Goal: Transaction & Acquisition: Purchase product/service

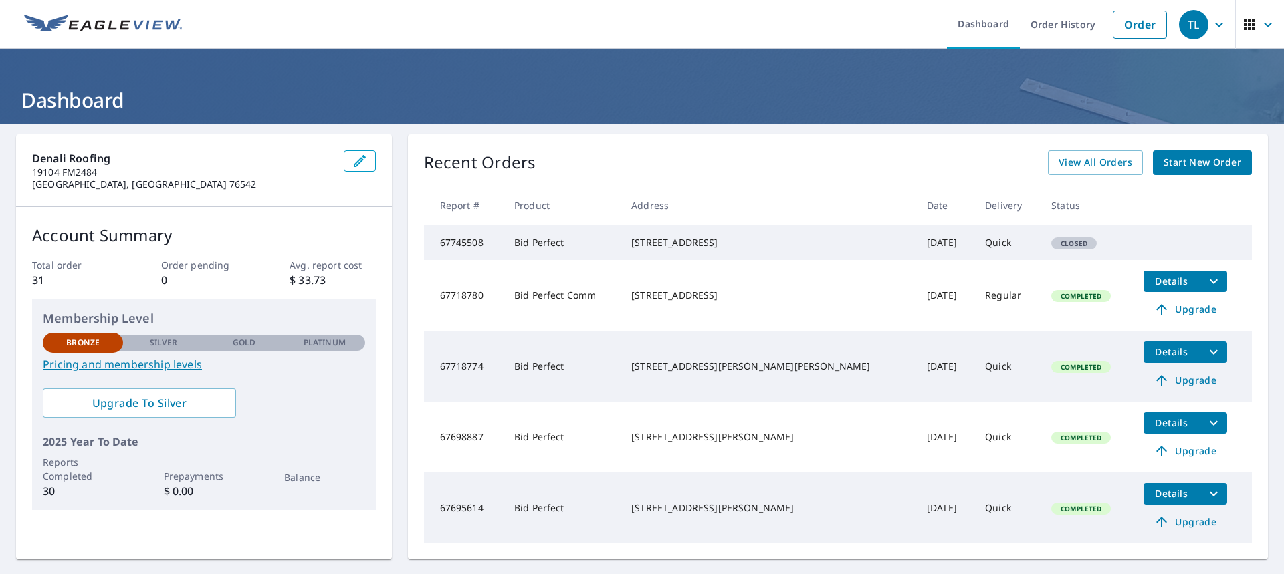
click at [1053, 245] on span "Closed" at bounding box center [1074, 243] width 43 height 9
click at [1053, 248] on span "Closed" at bounding box center [1074, 243] width 43 height 9
click at [1170, 166] on span "Start New Order" at bounding box center [1203, 162] width 78 height 17
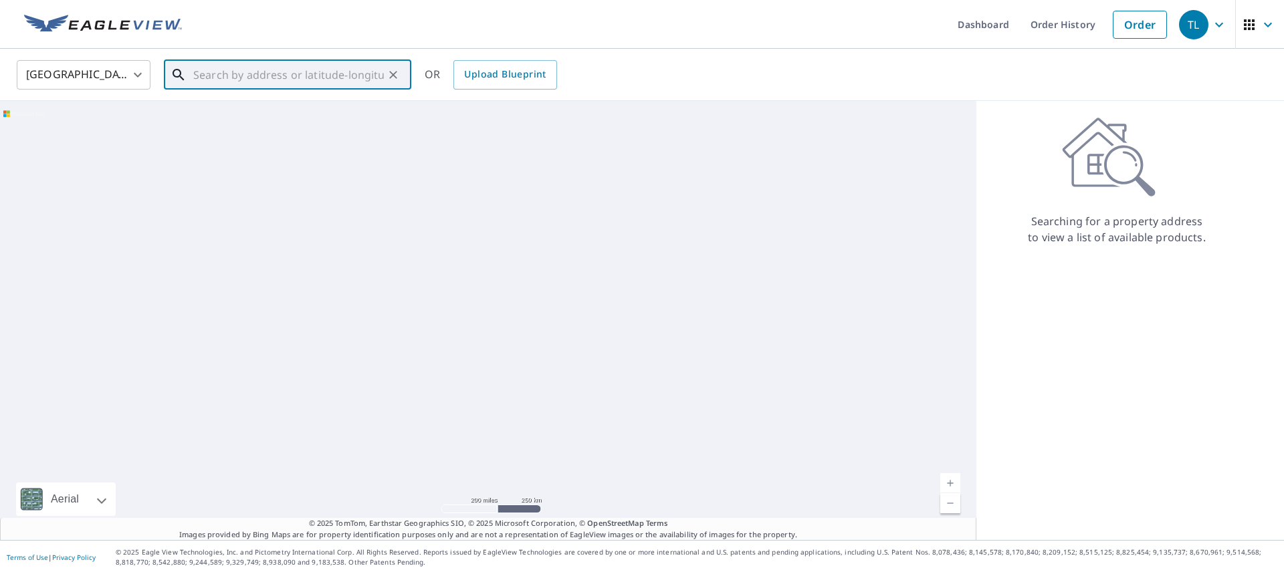
click at [264, 74] on input "text" at bounding box center [288, 74] width 191 height 37
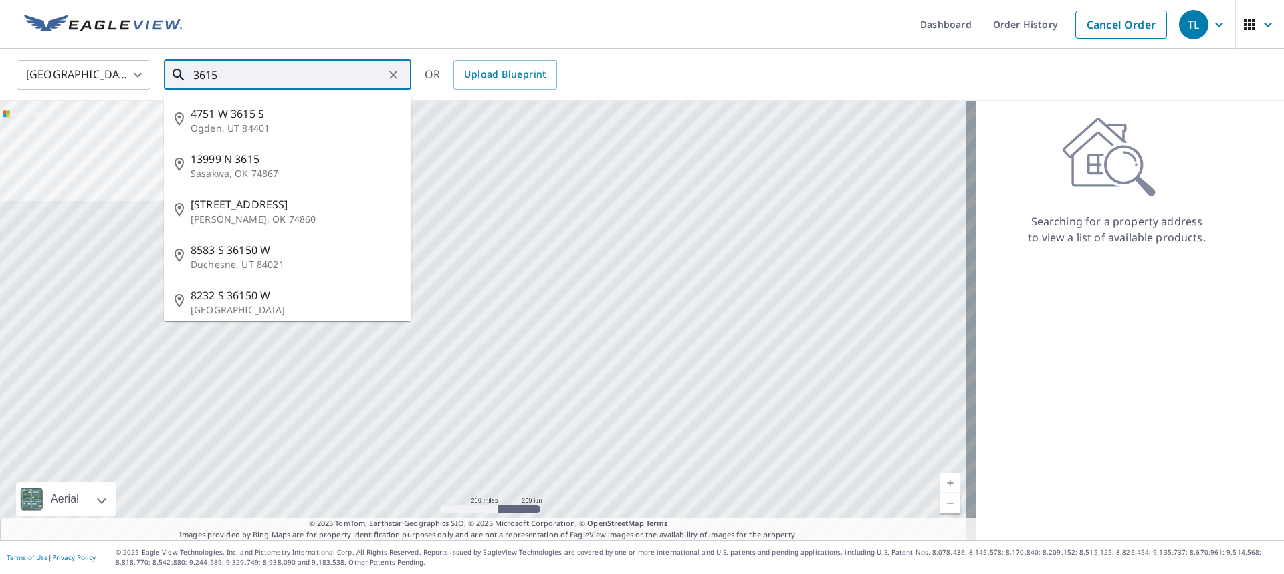
click at [233, 72] on input "3615" at bounding box center [288, 74] width 191 height 37
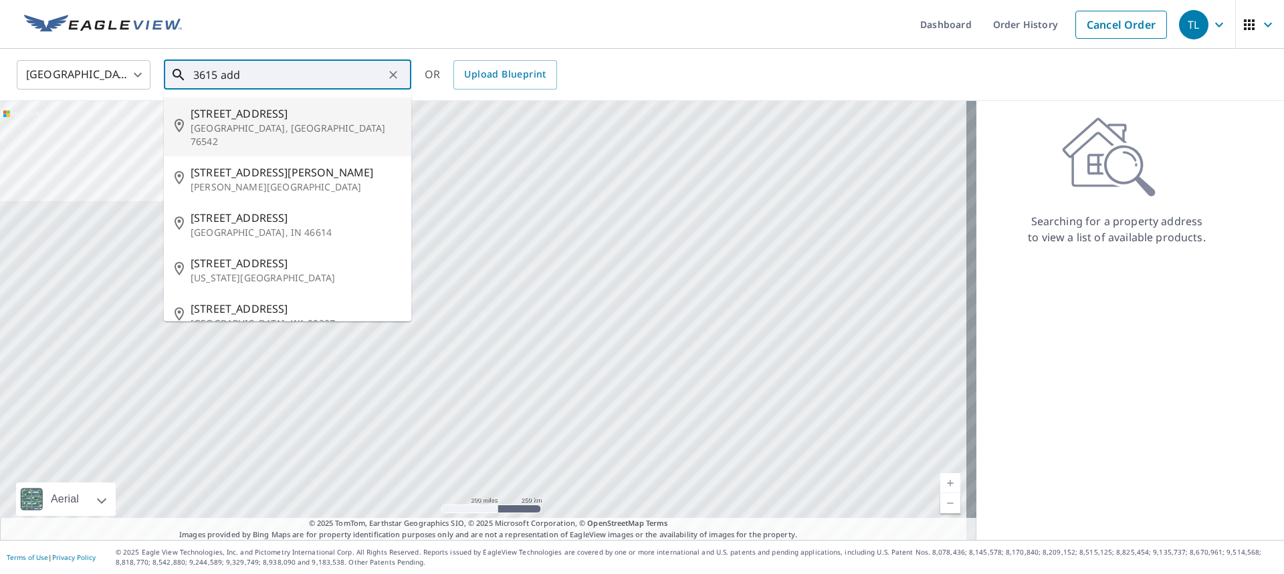
click at [245, 114] on span "[STREET_ADDRESS]" at bounding box center [296, 114] width 210 height 16
type input "[STREET_ADDRESS]"
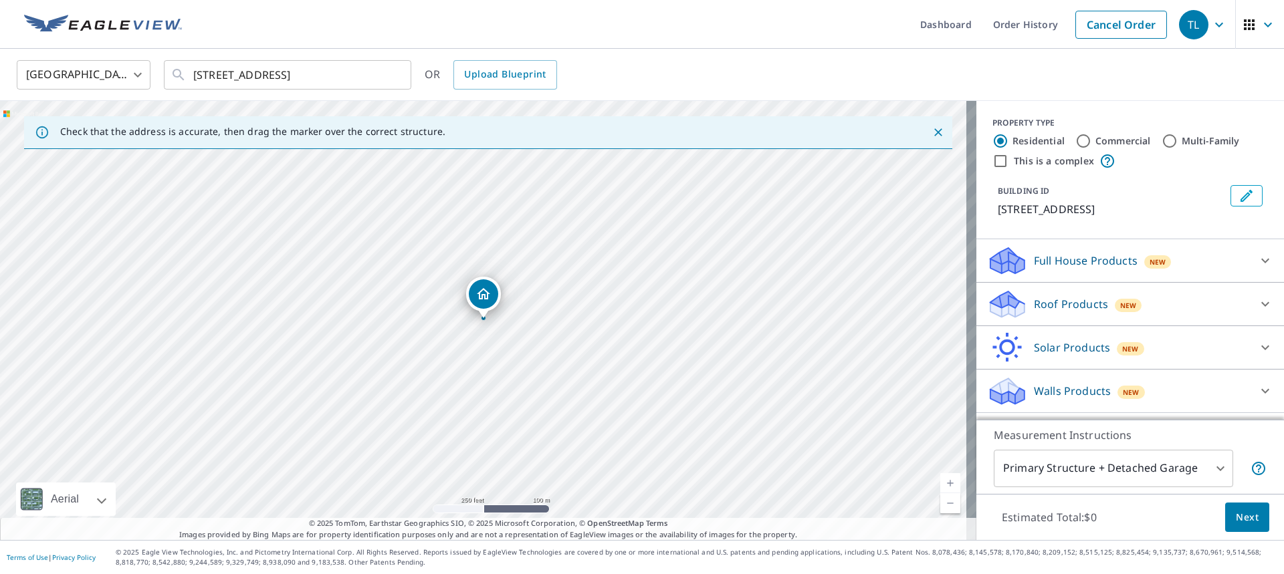
click at [1056, 308] on p "Roof Products" at bounding box center [1071, 304] width 74 height 16
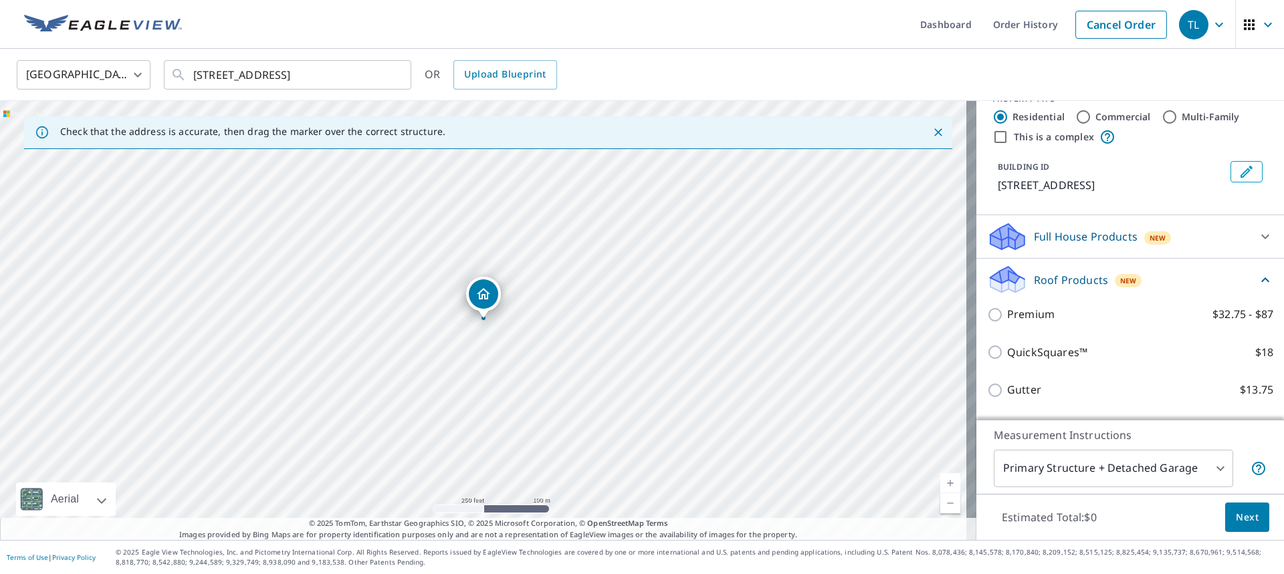
scroll to position [67, 0]
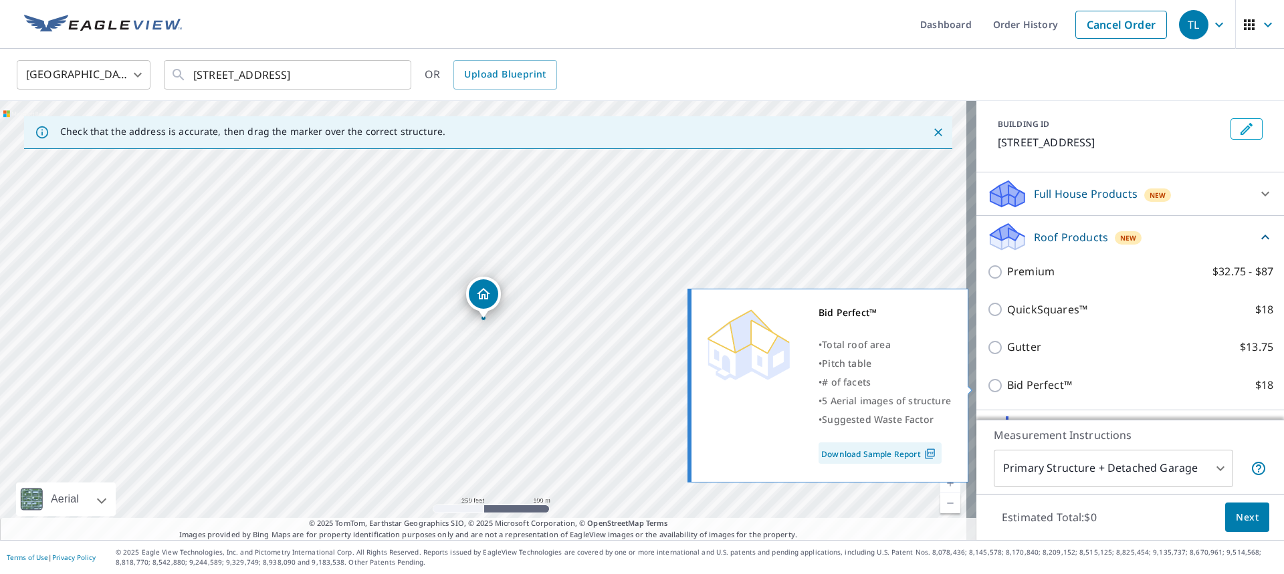
click at [1010, 383] on p "Bid Perfect™" at bounding box center [1039, 385] width 65 height 17
click at [1007, 383] on input "Bid Perfect™ $18" at bounding box center [997, 386] width 20 height 16
checkbox input "true"
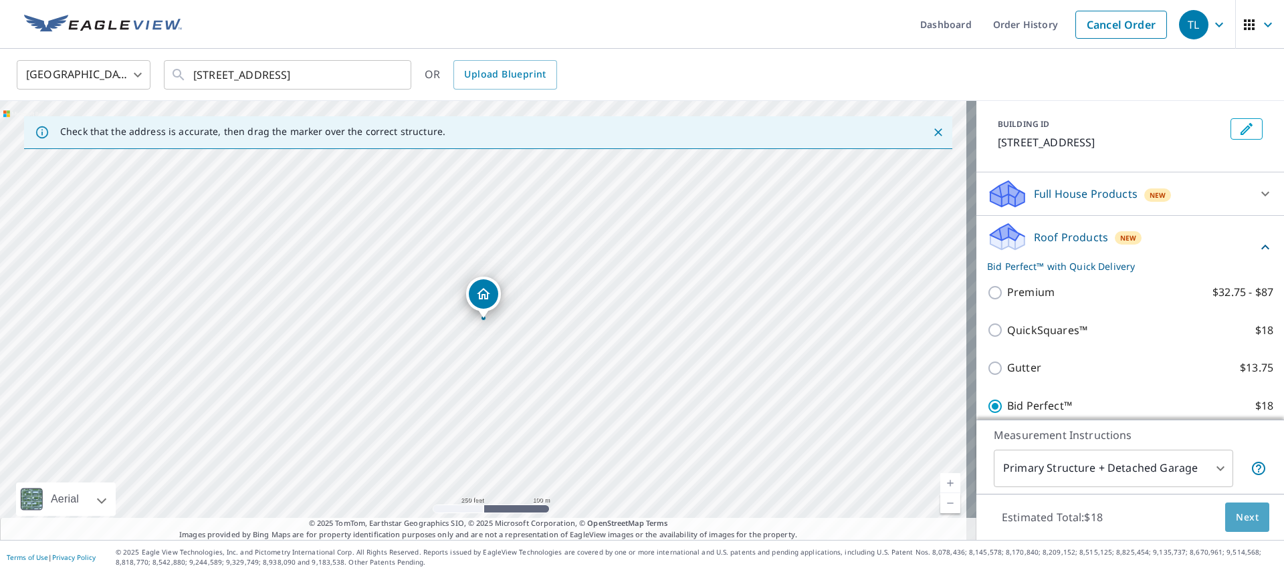
click at [1236, 510] on span "Next" at bounding box center [1247, 518] width 23 height 17
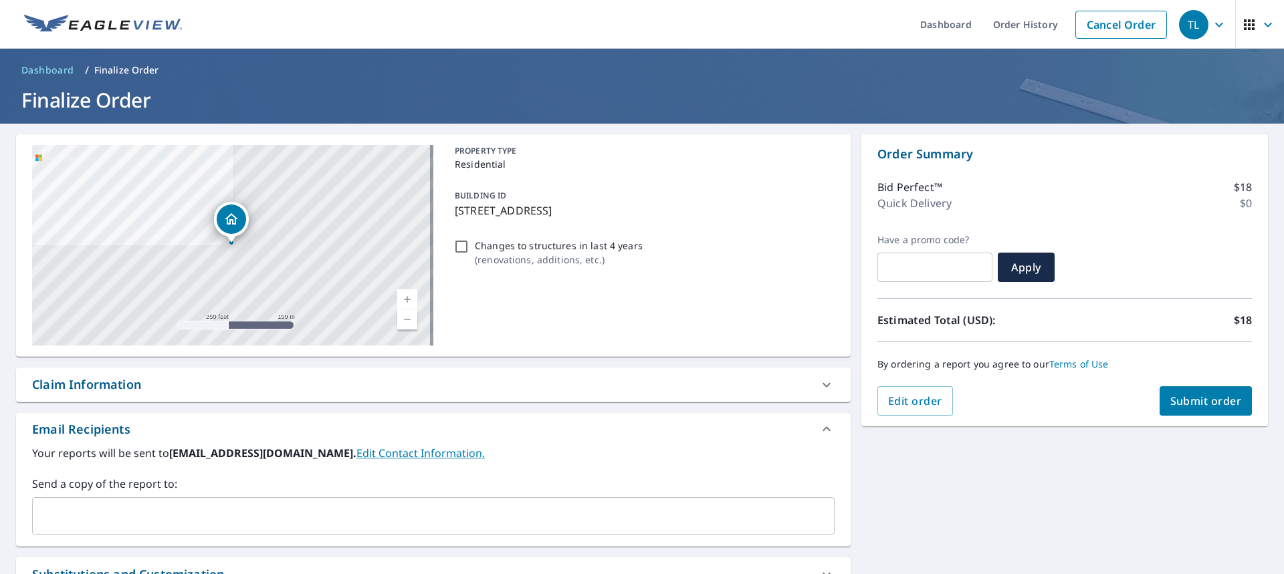
click at [1188, 407] on span "Submit order" at bounding box center [1206, 401] width 72 height 15
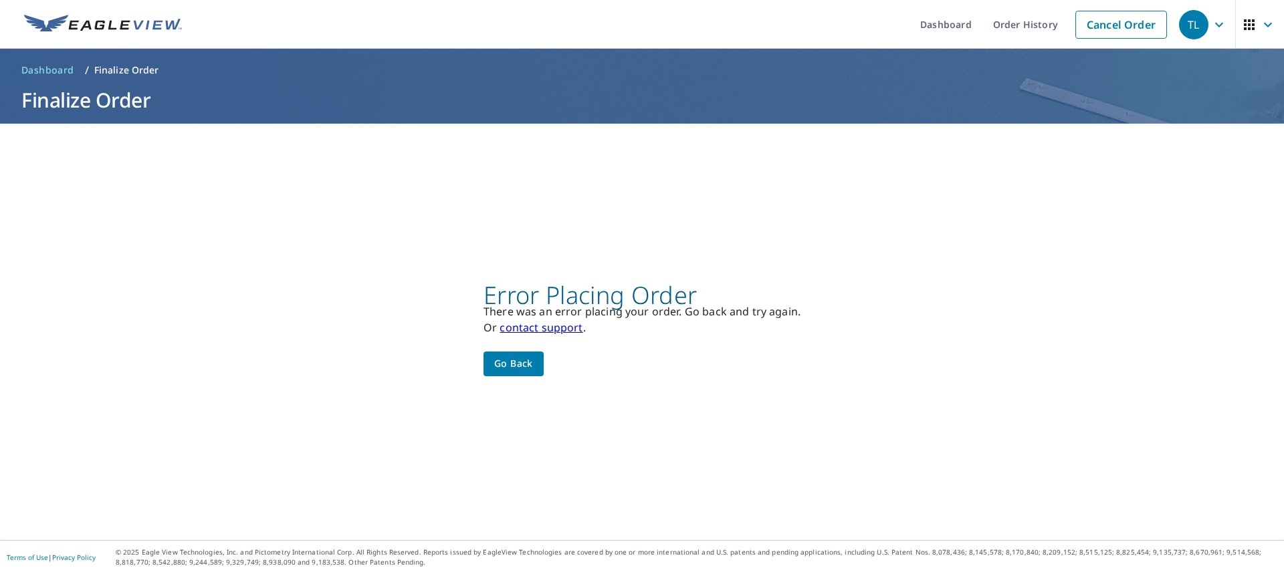
click at [502, 361] on span "Go back" at bounding box center [513, 364] width 39 height 17
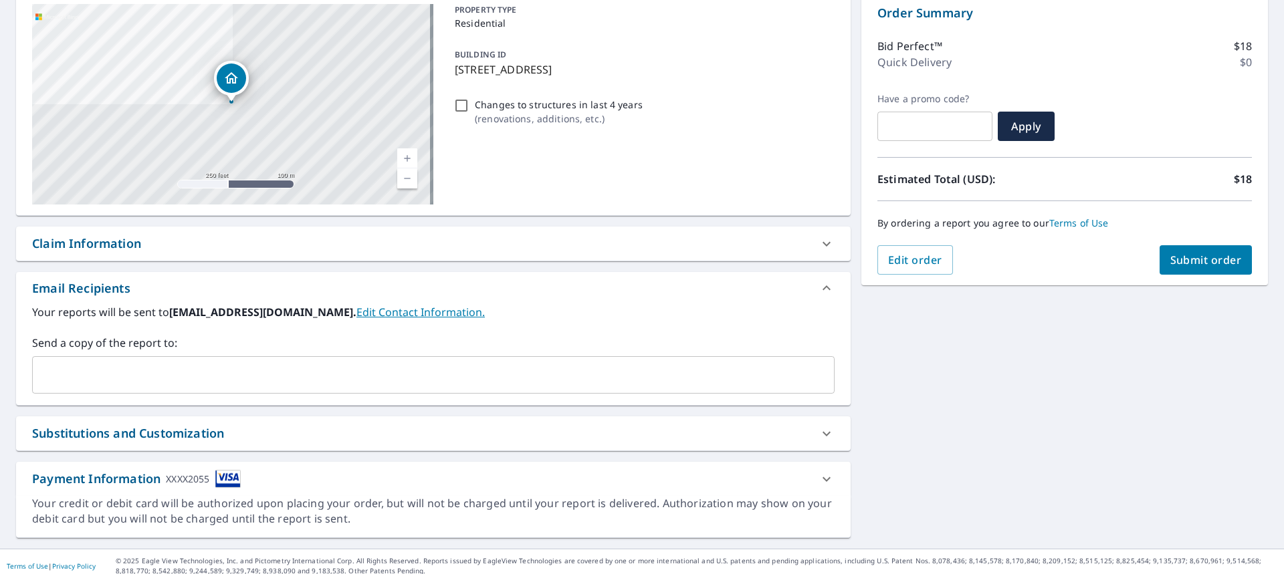
scroll to position [150, 0]
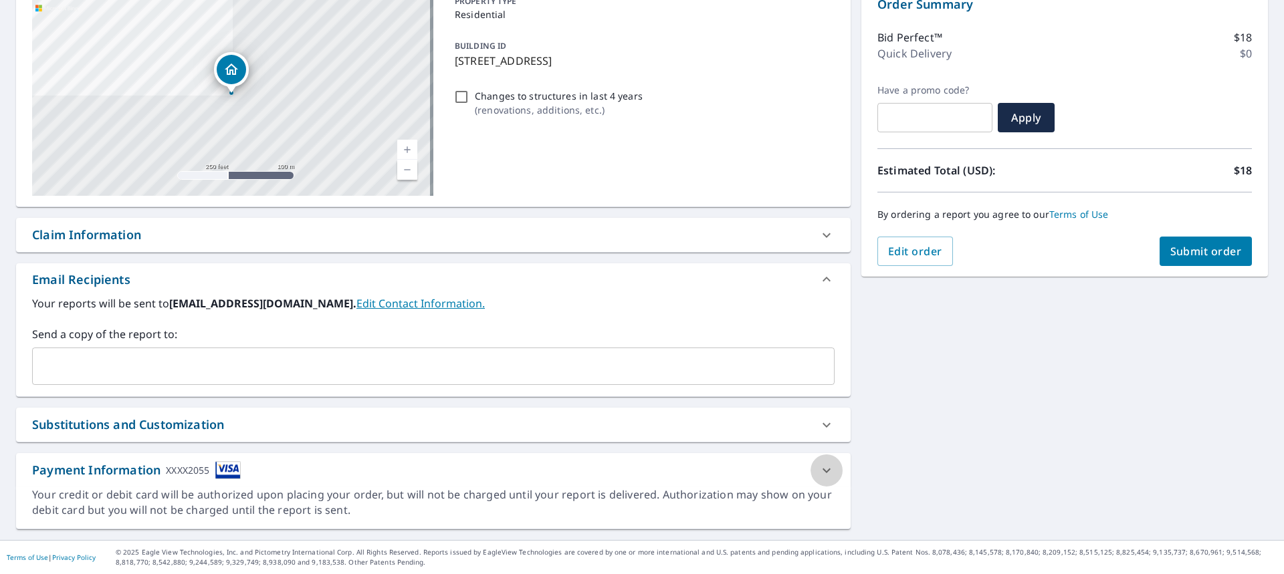
click at [819, 470] on icon at bounding box center [827, 471] width 16 height 16
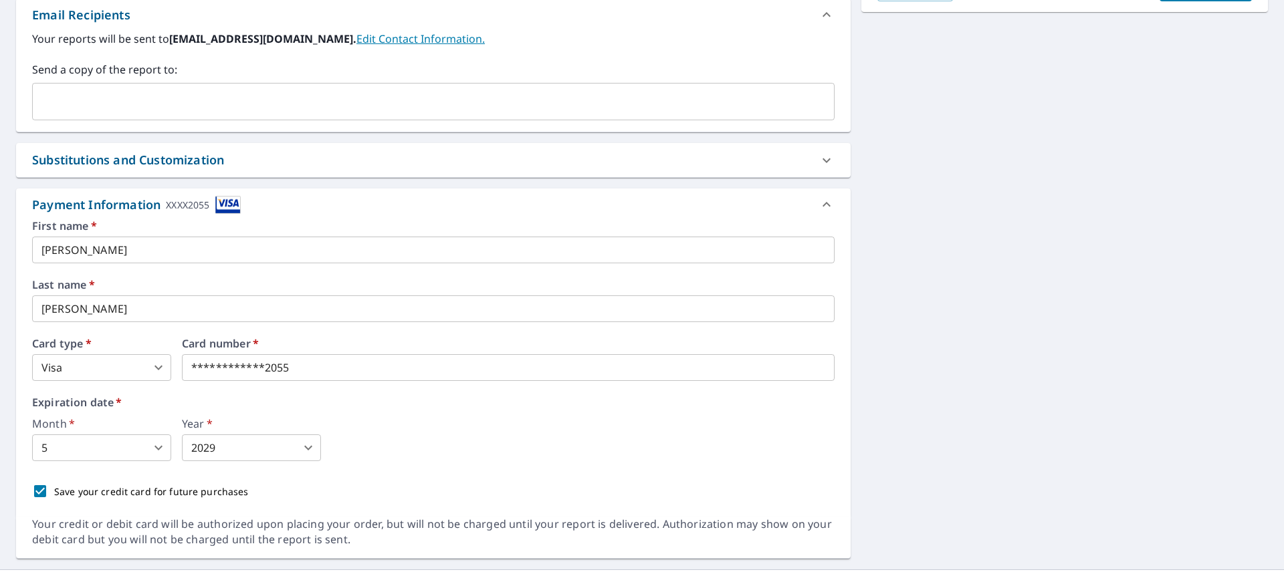
scroll to position [417, 0]
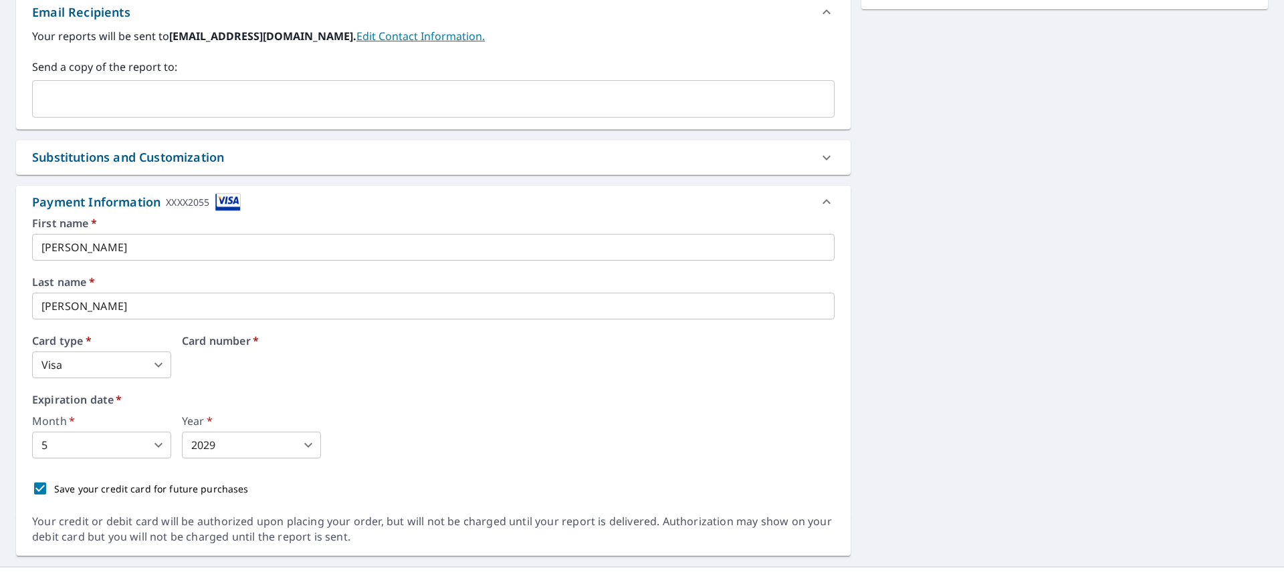
drag, startPoint x: 302, startPoint y: 368, endPoint x: 129, endPoint y: 350, distance: 174.1
type input "1"
click at [147, 443] on body "TL TL Dashboard Order History Cancel Order TL Dashboard / Finalize Order Finali…" at bounding box center [642, 287] width 1284 height 574
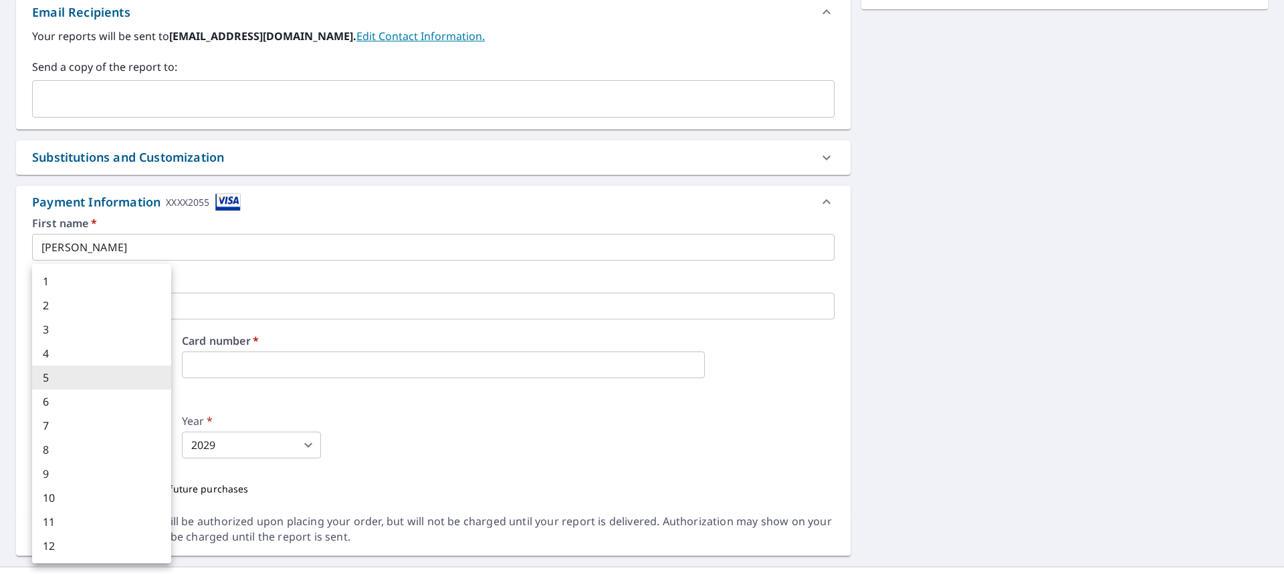
click at [103, 306] on li "2" at bounding box center [101, 306] width 139 height 24
type input "2"
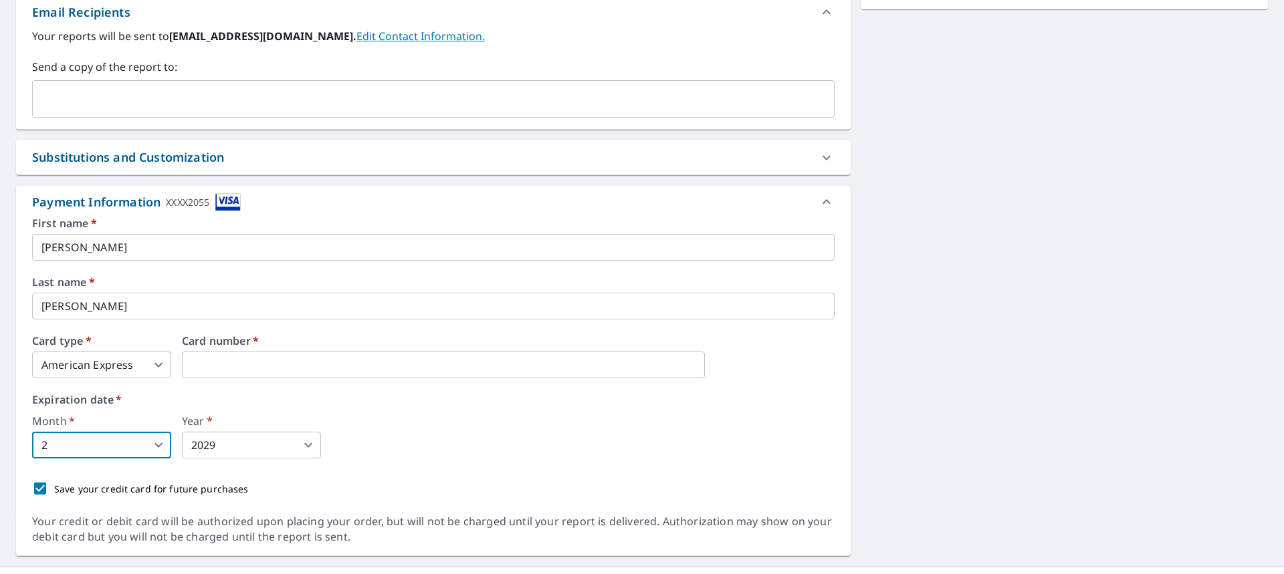
click at [233, 449] on body "TL TL Dashboard Order History Cancel Order TL Dashboard / Finalize Order Finali…" at bounding box center [642, 287] width 1284 height 574
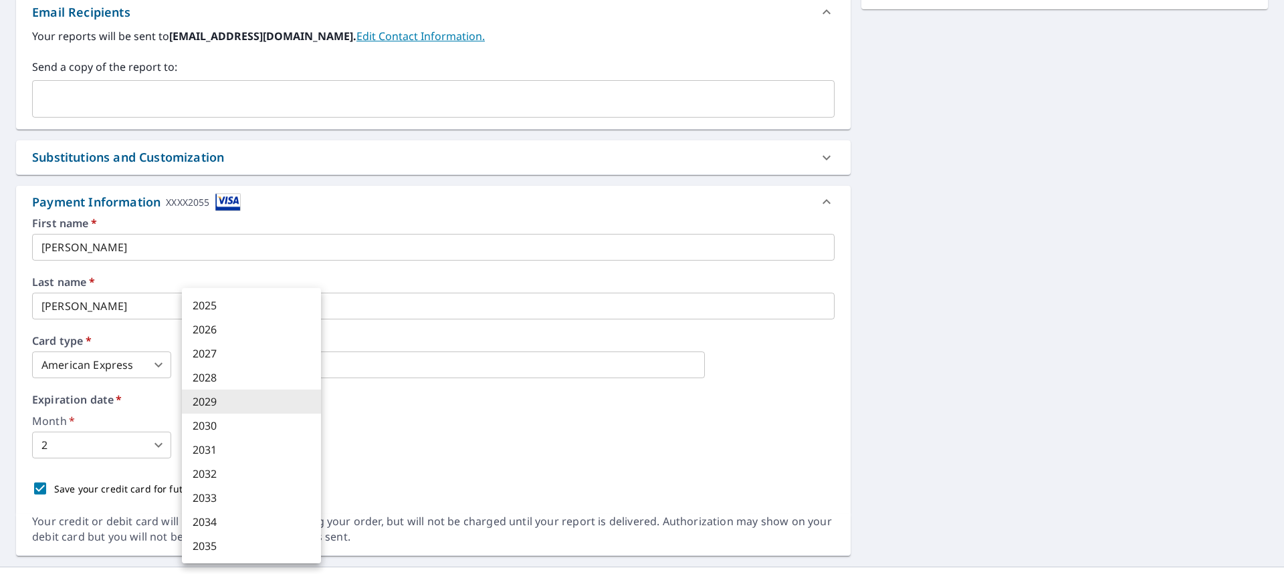
click at [212, 426] on li "2030" at bounding box center [251, 426] width 139 height 24
type input "2030"
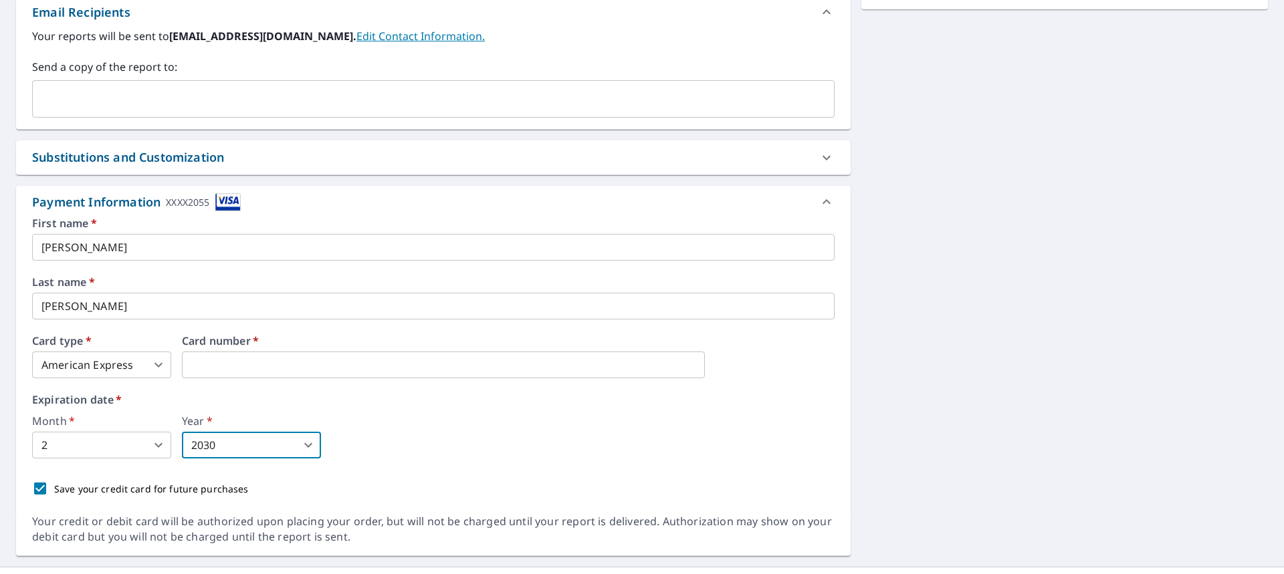
click at [419, 449] on div "Month   * 2 2 ​ Year   * 2030 2030 ​" at bounding box center [433, 437] width 803 height 43
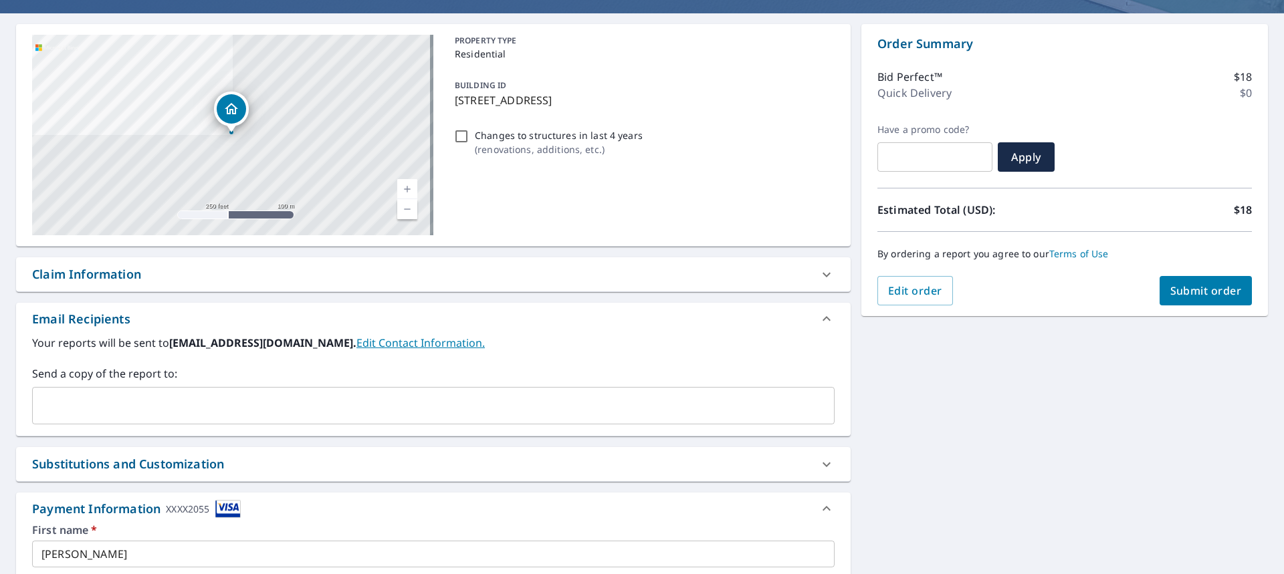
scroll to position [110, 0]
click at [1198, 289] on span "Submit order" at bounding box center [1206, 291] width 72 height 15
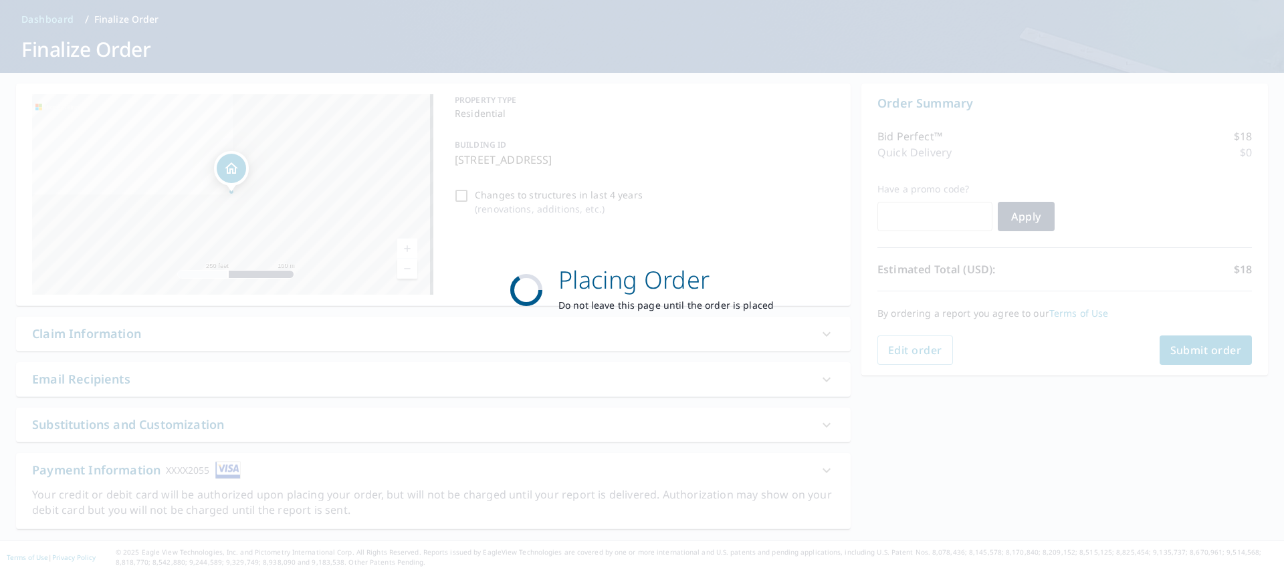
scroll to position [51, 0]
